Goal: Find specific page/section: Find specific page/section

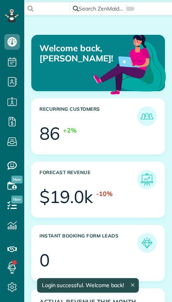
scroll to position [56, 125]
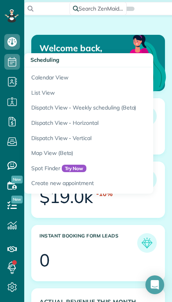
click at [41, 77] on link "Calendar View" at bounding box center [122, 76] width 196 height 18
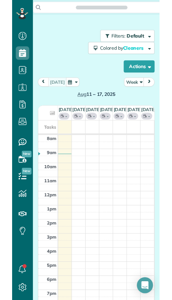
scroll to position [4, 4]
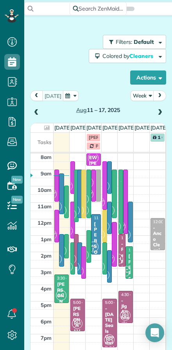
click at [144, 78] on button "Actions" at bounding box center [148, 77] width 36 height 14
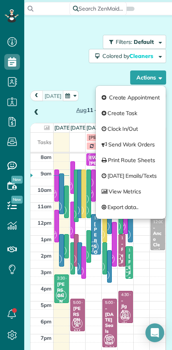
click at [85, 74] on div "Filters: Default Colored by Cleaners Color by Cleaner Color by Team Color by St…" at bounding box center [98, 60] width 136 height 50
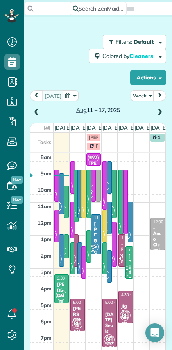
click at [142, 96] on button "Week" at bounding box center [142, 95] width 23 height 11
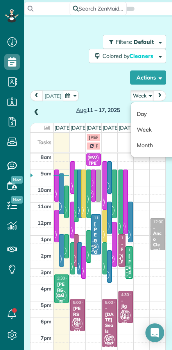
click at [140, 115] on link "Day" at bounding box center [162, 114] width 62 height 16
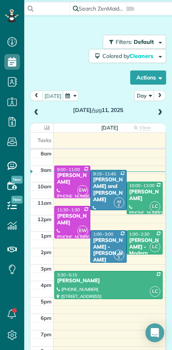
click at [104, 202] on div at bounding box center [108, 190] width 35 height 40
